Goal: Transaction & Acquisition: Subscribe to service/newsletter

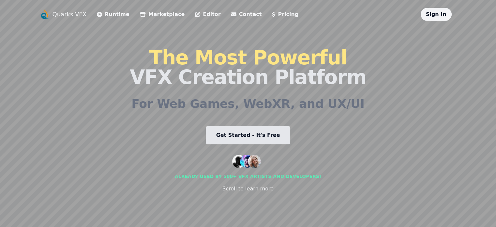
click at [257, 134] on link "Get Started - It's Free" at bounding box center [248, 135] width 85 height 18
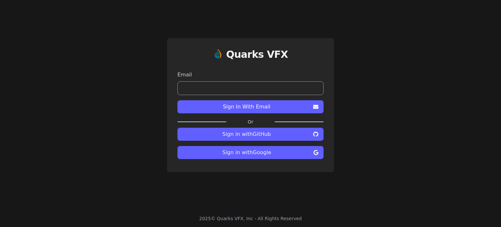
click at [257, 155] on span "Sign in with Google" at bounding box center [247, 152] width 128 height 8
click at [317, 152] on icon at bounding box center [315, 152] width 5 height 5
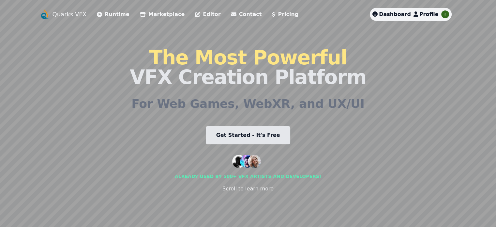
click at [97, 14] on link "Runtime" at bounding box center [113, 14] width 33 height 8
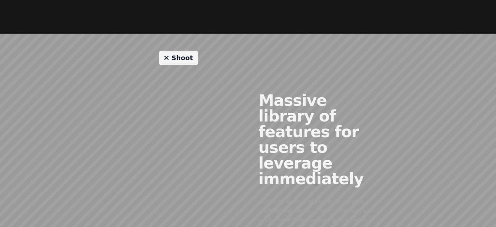
scroll to position [424, 0]
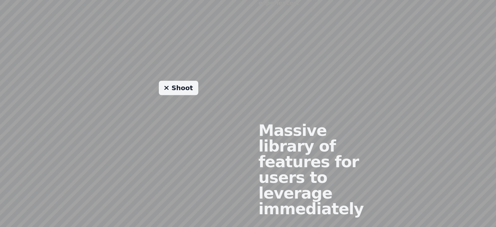
click at [181, 110] on div "Shoot" at bounding box center [178, 192] width 139 height 223
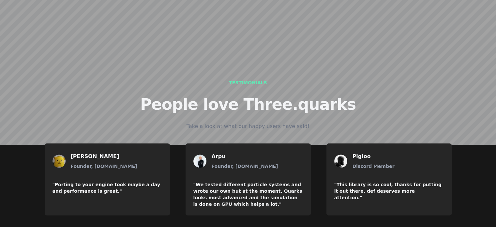
scroll to position [769, 0]
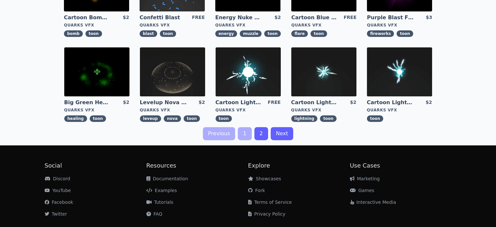
scroll to position [261, 0]
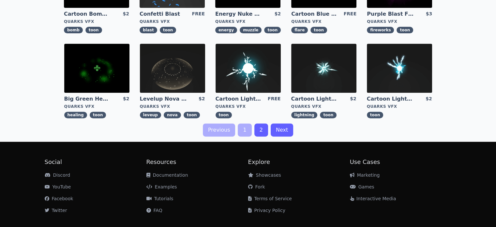
click at [257, 127] on link "2" at bounding box center [261, 129] width 14 height 13
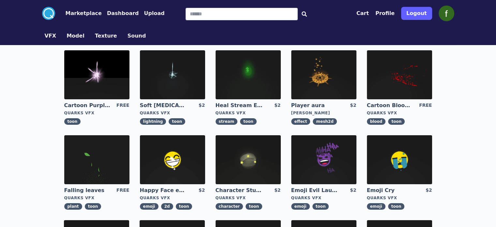
click at [42, 12] on circle at bounding box center [48, 13] width 13 height 13
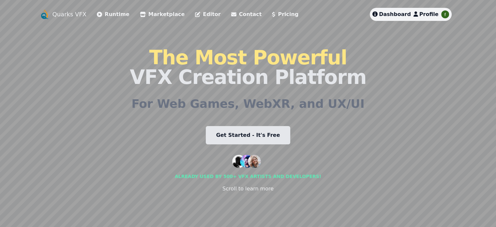
click at [238, 132] on link "Get Started - It's Free" at bounding box center [248, 135] width 85 height 18
click at [195, 15] on link "Editor" at bounding box center [207, 14] width 25 height 8
